Goal: Task Accomplishment & Management: Manage account settings

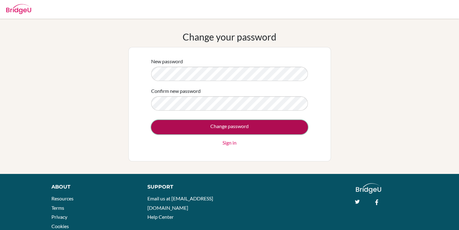
click at [278, 124] on input "Change password" at bounding box center [229, 127] width 157 height 14
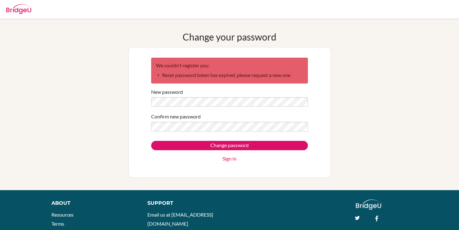
click at [226, 159] on link "Sign in" at bounding box center [229, 158] width 14 height 7
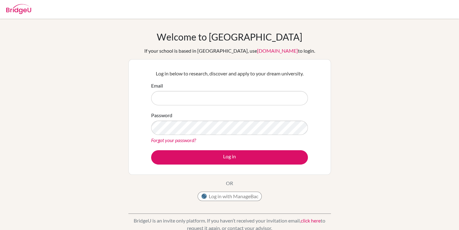
type input "[EMAIL_ADDRESS][DOMAIN_NAME]"
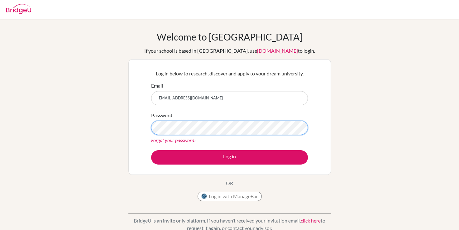
click at [111, 128] on div "Welcome to [GEOGRAPHIC_DATA] If your school is based in [GEOGRAPHIC_DATA], use …" at bounding box center [229, 133] width 459 height 204
click at [151, 150] on button "Log in" at bounding box center [229, 157] width 157 height 14
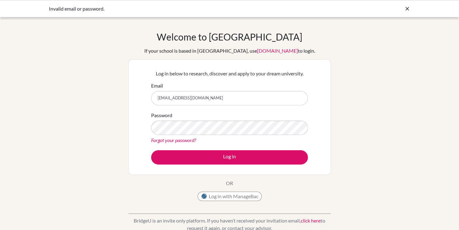
type input "[EMAIL_ADDRESS][DOMAIN_NAME]"
drag, startPoint x: 211, startPoint y: 97, endPoint x: 127, endPoint y: 84, distance: 84.5
click at [128, 86] on div "Welcome to [GEOGRAPHIC_DATA] If your school is based in [GEOGRAPHIC_DATA], use …" at bounding box center [229, 133] width 459 height 204
type input "[EMAIL_ADDRESS][DOMAIN_NAME]"
click at [148, 130] on div "Log in below to research, discover and apply to your dream university. Email zo…" at bounding box center [229, 117] width 164 height 102
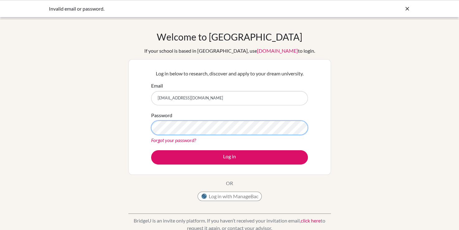
click at [151, 150] on button "Log in" at bounding box center [229, 157] width 157 height 14
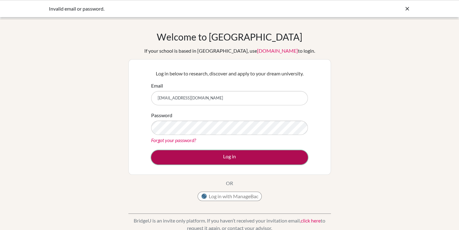
click at [211, 157] on button "Log in" at bounding box center [229, 157] width 157 height 14
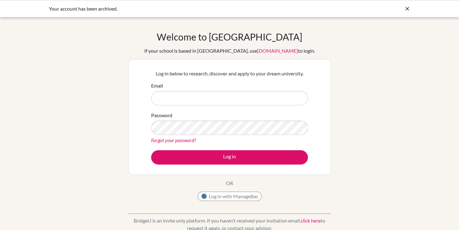
type input "[EMAIL_ADDRESS][DOMAIN_NAME]"
click at [406, 12] on icon at bounding box center [407, 9] width 6 height 6
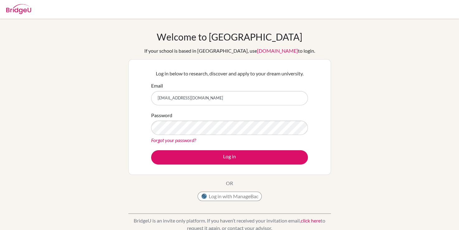
click at [18, 12] on img at bounding box center [18, 9] width 25 height 10
type input "[EMAIL_ADDRESS][DOMAIN_NAME]"
click at [24, 7] on img at bounding box center [18, 9] width 25 height 10
type input "[EMAIL_ADDRESS][DOMAIN_NAME]"
drag, startPoint x: 208, startPoint y: 106, endPoint x: 156, endPoint y: 105, distance: 52.3
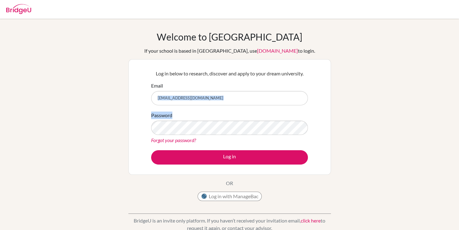
click at [169, 105] on form "Email [EMAIL_ADDRESS][DOMAIN_NAME] Password Forgot your password? Log in" at bounding box center [229, 123] width 157 height 83
drag, startPoint x: 220, startPoint y: 94, endPoint x: 116, endPoint y: 97, distance: 104.4
click at [119, 97] on div "Welcome to [GEOGRAPHIC_DATA] If your school is based in [GEOGRAPHIC_DATA], use …" at bounding box center [229, 133] width 459 height 204
type input "[EMAIL_ADDRESS][DOMAIN_NAME]"
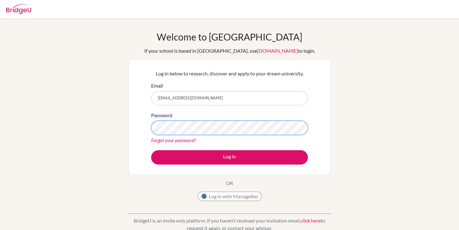
click at [83, 124] on div "Welcome to [GEOGRAPHIC_DATA] If your school is based in [GEOGRAPHIC_DATA], use …" at bounding box center [229, 133] width 459 height 204
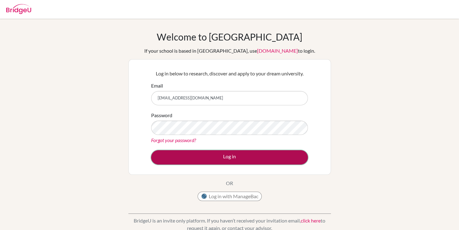
click at [295, 151] on button "Log in" at bounding box center [229, 157] width 157 height 14
